Goal: Navigation & Orientation: Find specific page/section

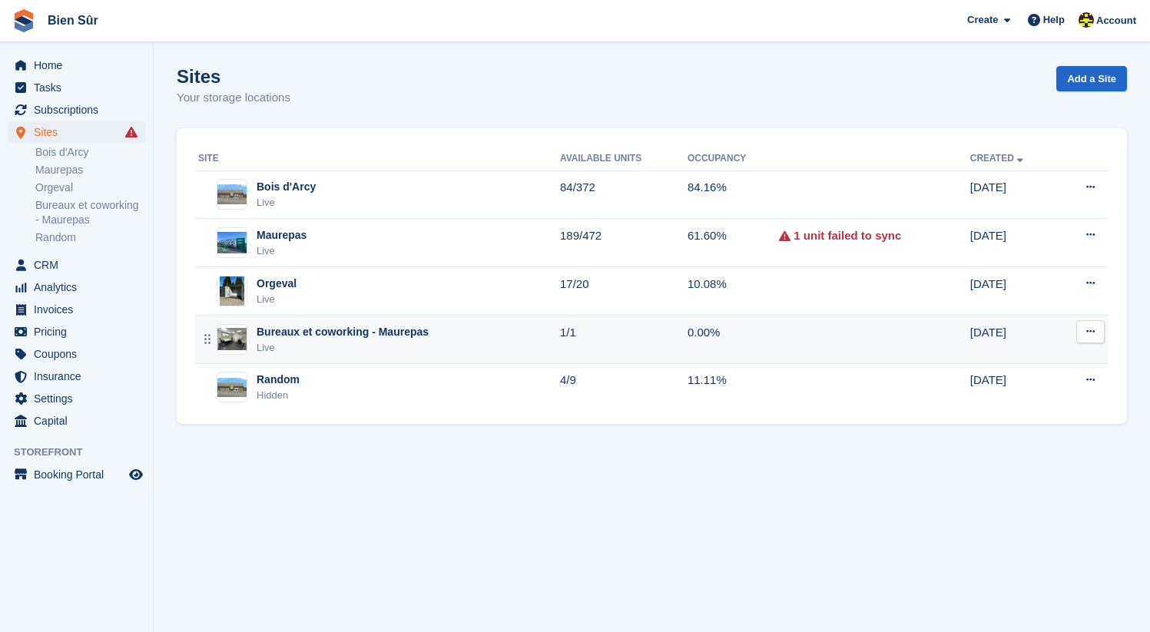
click at [383, 344] on div "Live" at bounding box center [343, 347] width 172 height 15
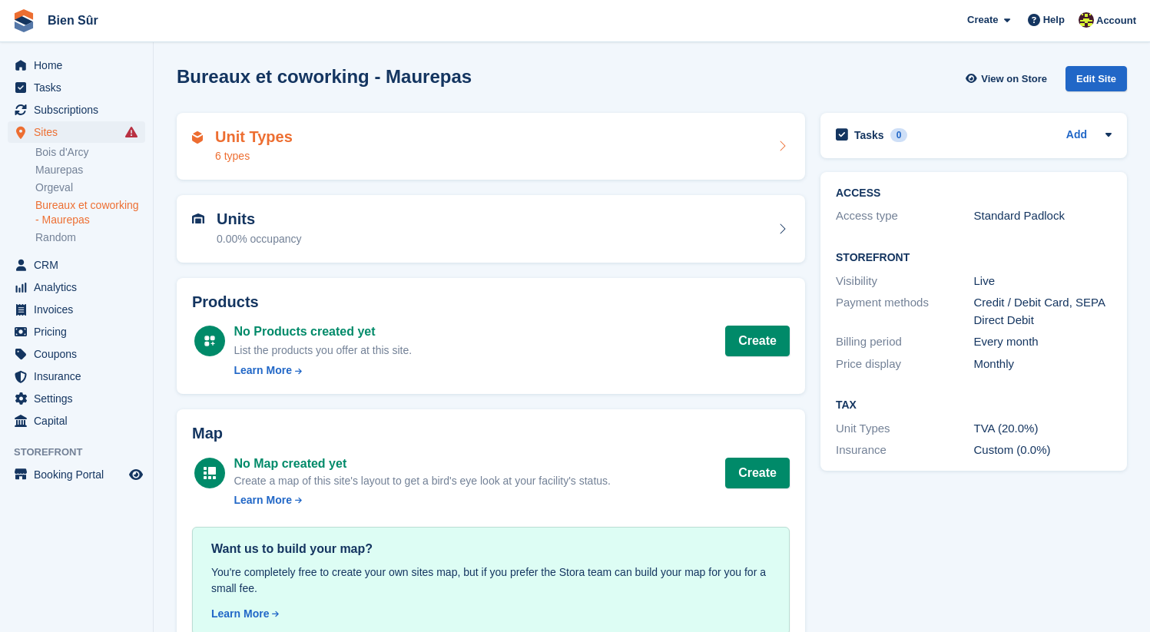
click at [397, 153] on div "Unit Types 6 types" at bounding box center [491, 146] width 598 height 37
